Goal: Check status: Check status

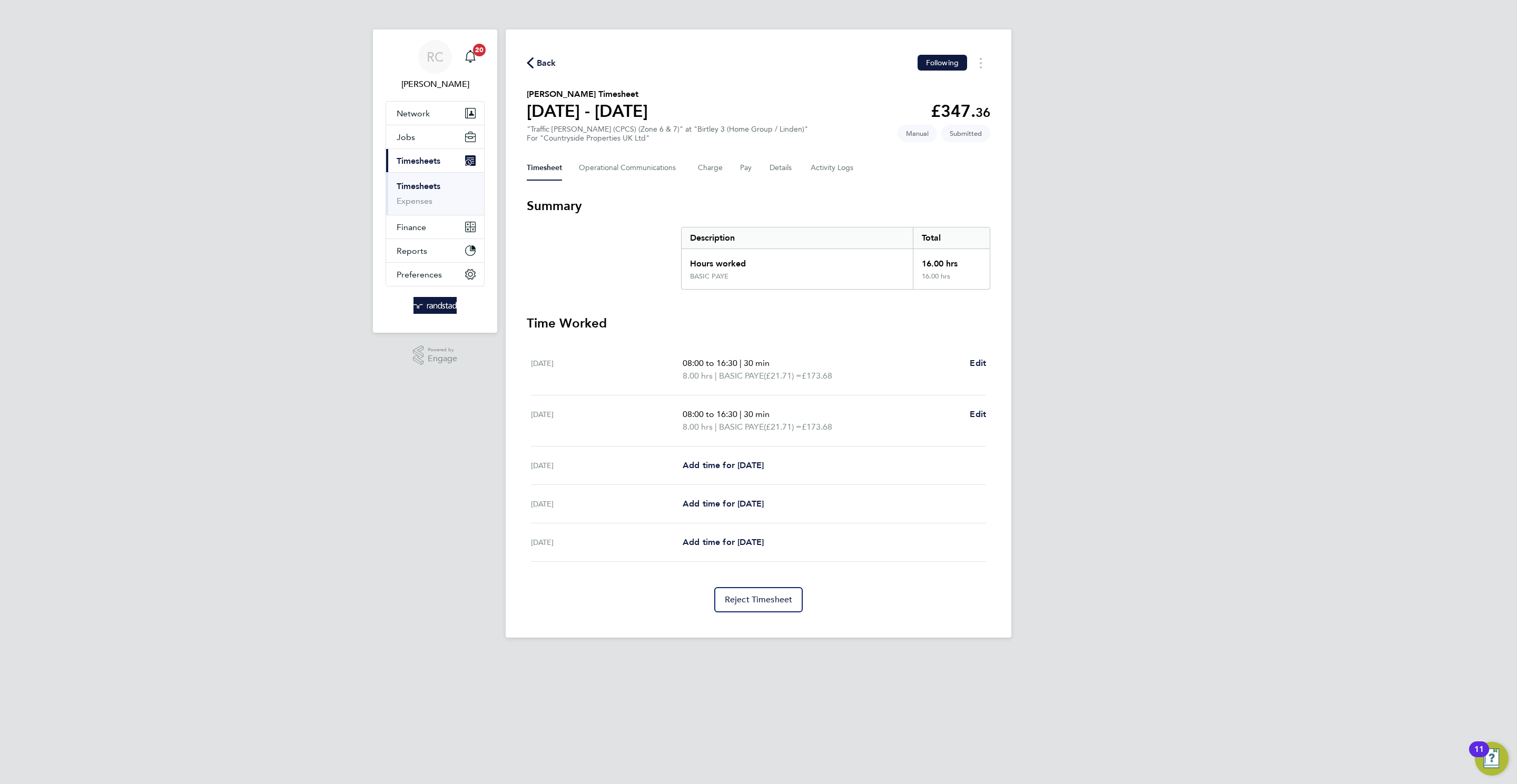
drag, startPoint x: 1290, startPoint y: 358, endPoint x: 420, endPoint y: 10, distance: 937.0
click at [1282, 359] on div "RC [PERSON_NAME] Notifications 20 Applications: Network Team Members Businesses…" at bounding box center [759, 327] width 1517 height 655
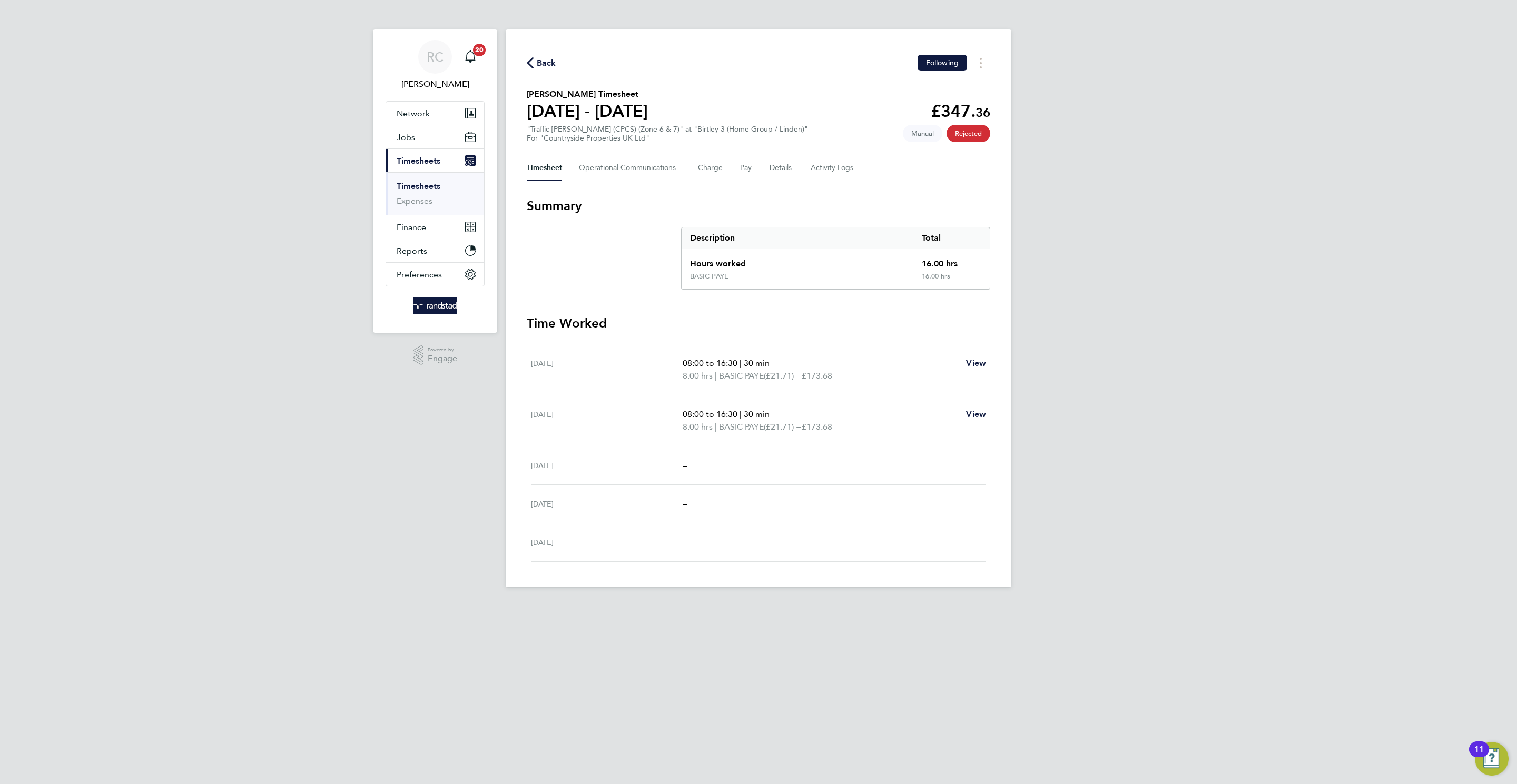
click at [806, 162] on div "Timesheet Operational Communications Charge Pay Details Activity Logs" at bounding box center [758, 167] width 464 height 25
click at [816, 161] on Logs-tab "Activity Logs" at bounding box center [832, 167] width 44 height 25
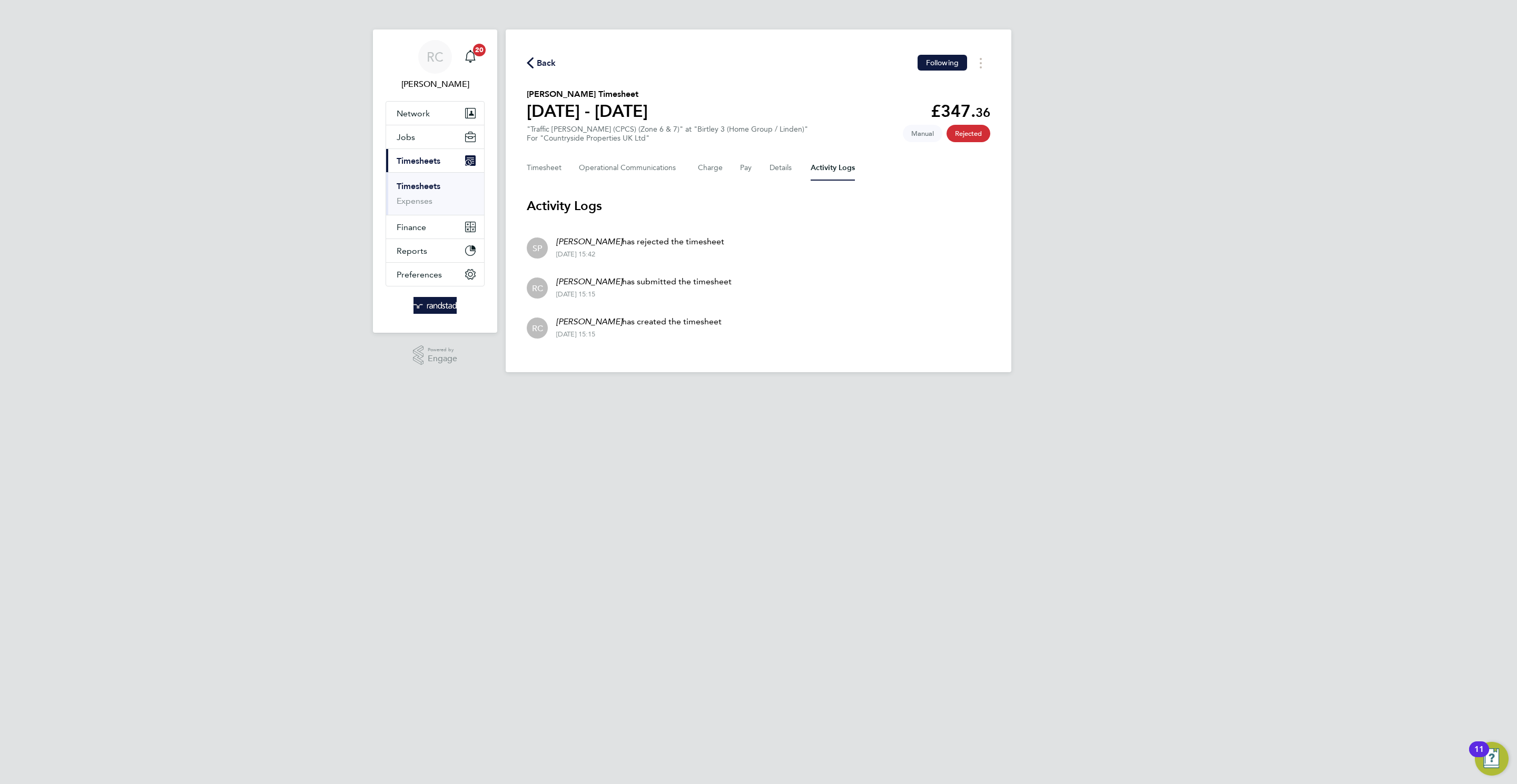
drag, startPoint x: 595, startPoint y: 242, endPoint x: 544, endPoint y: 242, distance: 51.0
click at [544, 242] on li "SP Stephen Purdy has rejected the timesheet 30 Sep 2025 - 15:42" at bounding box center [758, 247] width 464 height 40
drag, startPoint x: 656, startPoint y: 255, endPoint x: 588, endPoint y: 241, distance: 69.4
click at [653, 255] on div "30 Sep 2025 - 15:42" at bounding box center [640, 255] width 168 height 9
click at [587, 239] on em "Stephen Purdy" at bounding box center [589, 241] width 66 height 10
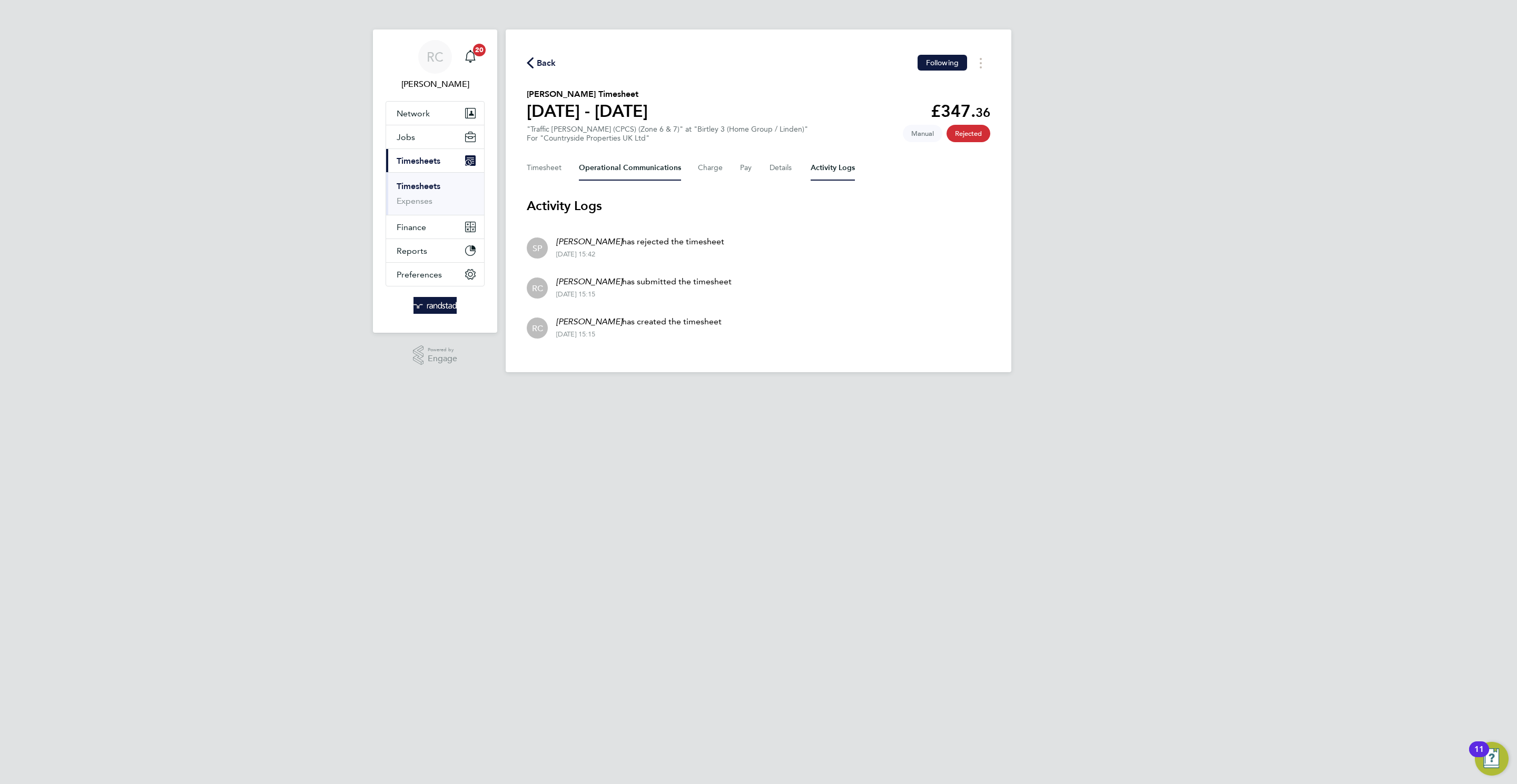
click at [645, 155] on Communications-tab "Operational Communications" at bounding box center [630, 167] width 102 height 25
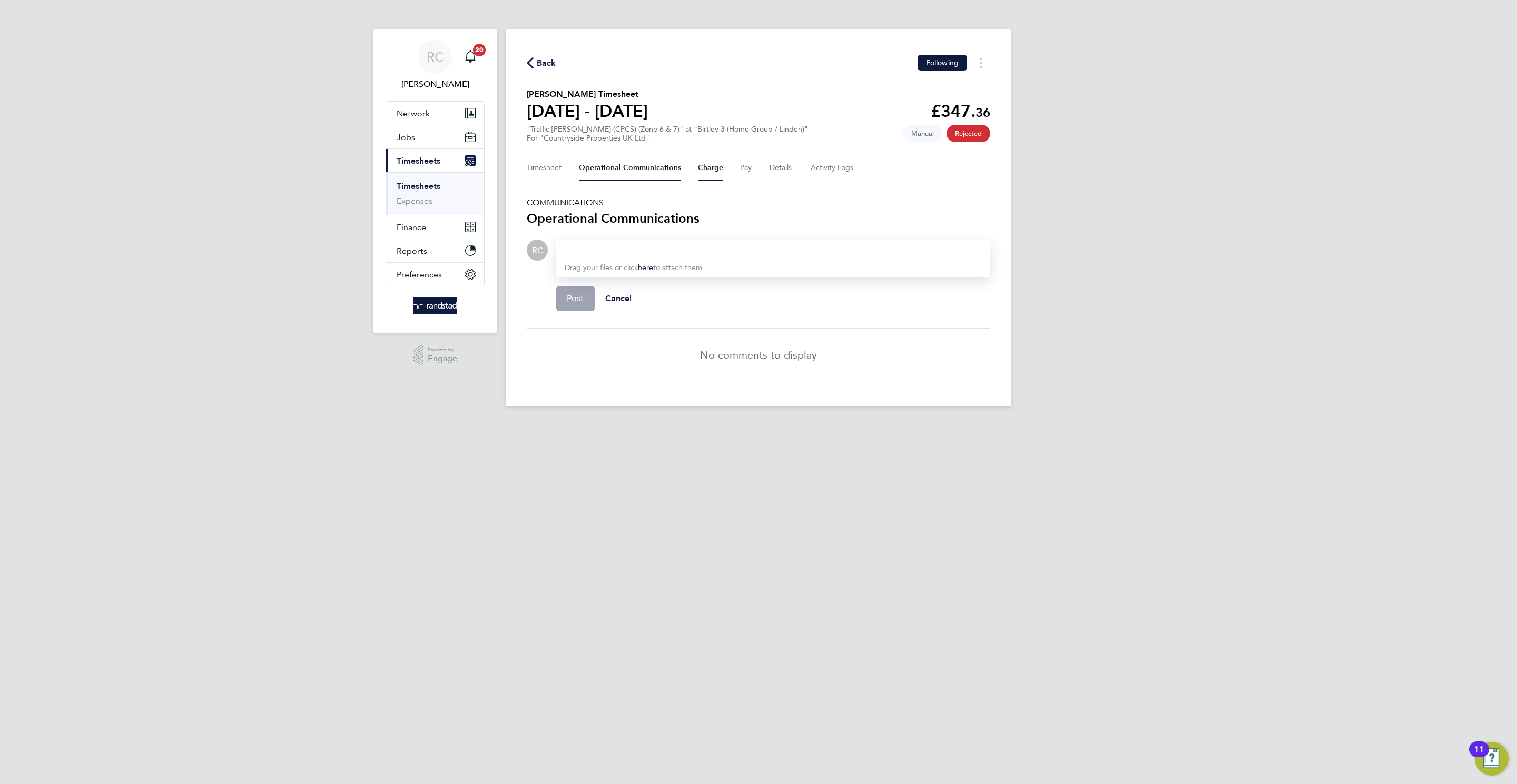
click at [705, 165] on button "Charge" at bounding box center [710, 167] width 25 height 25
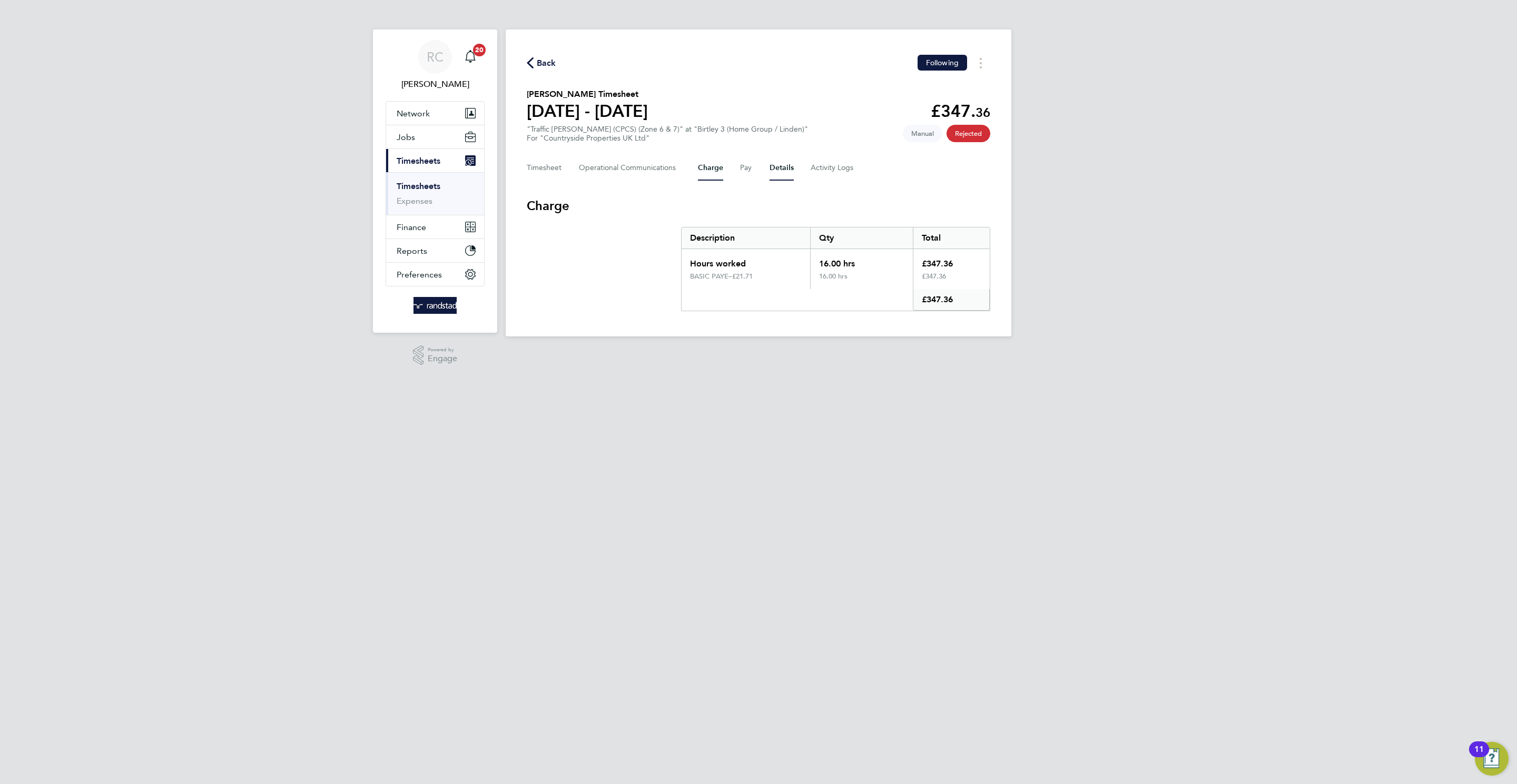
drag, startPoint x: 784, startPoint y: 168, endPoint x: 784, endPoint y: 174, distance: 6.0
click at [784, 172] on button "Details" at bounding box center [782, 167] width 24 height 25
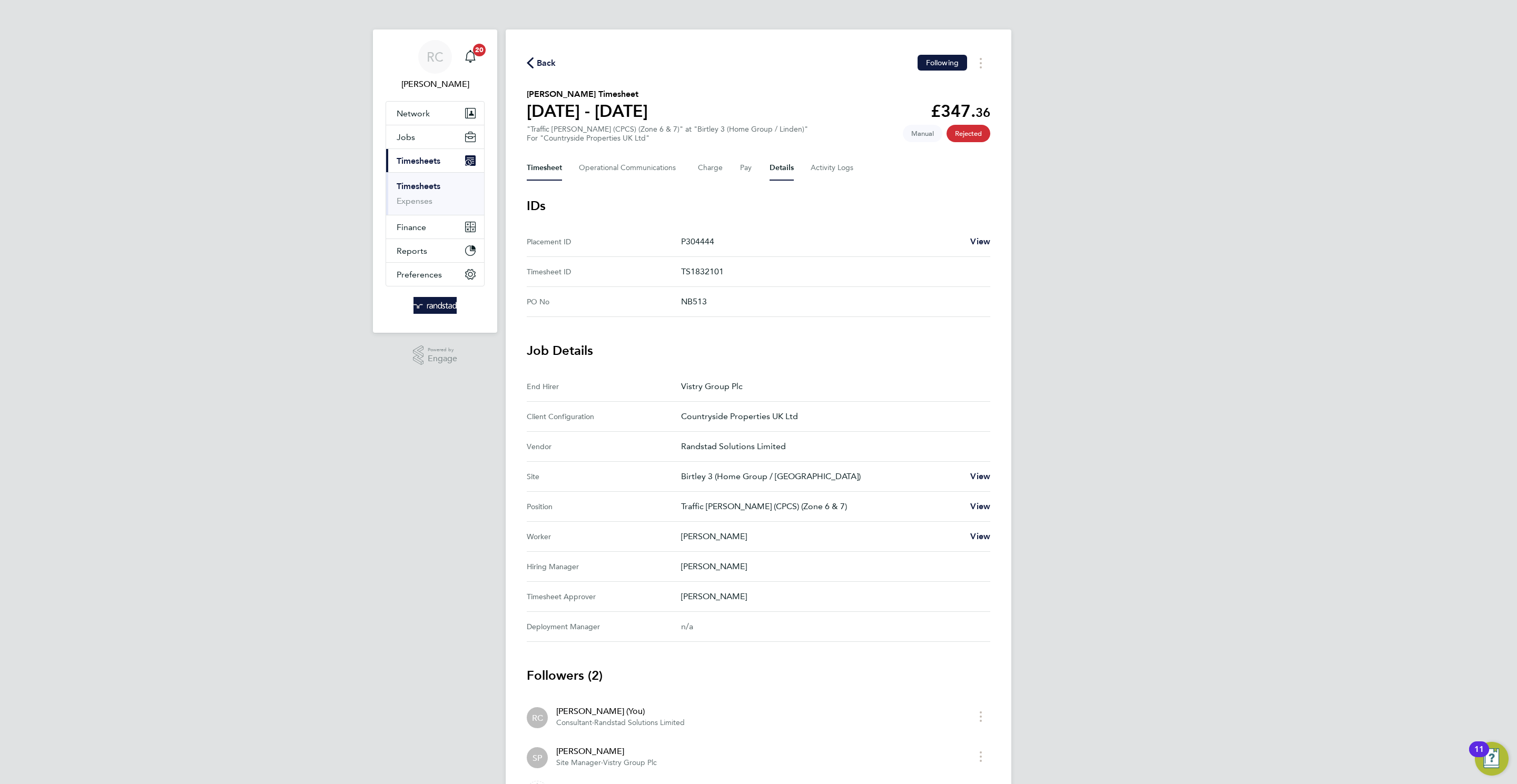
click at [544, 166] on button "Timesheet" at bounding box center [544, 167] width 35 height 25
